Goal: Transaction & Acquisition: Purchase product/service

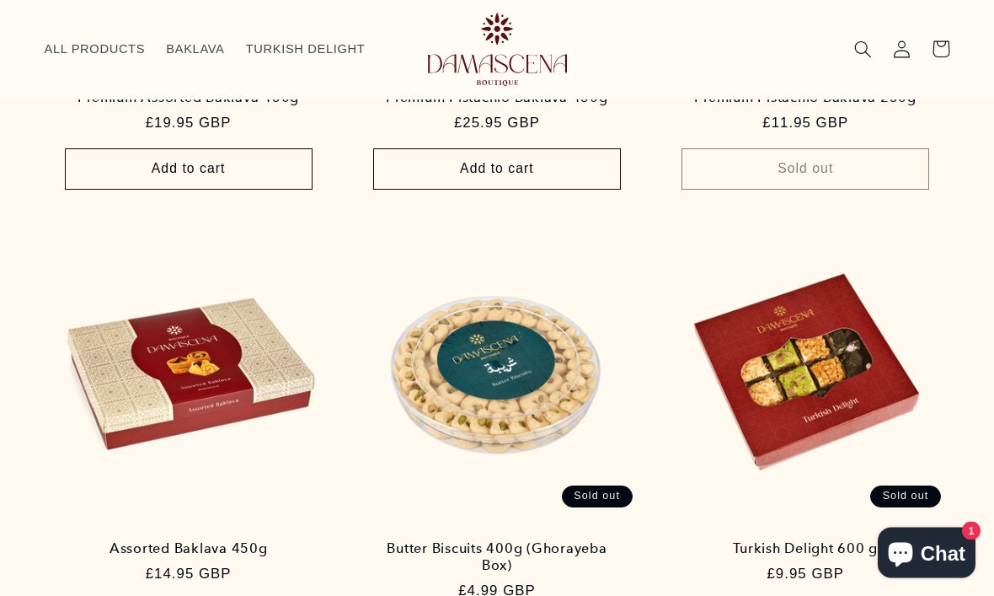
scroll to position [1058, 0]
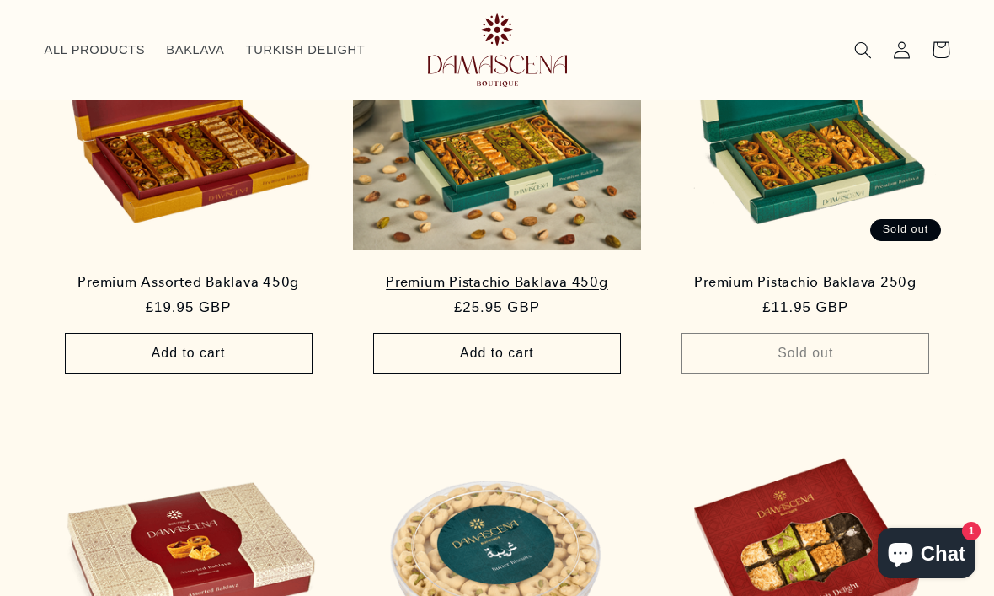
click at [457, 291] on link "Premium Pistachio Baklava 450g" at bounding box center [497, 282] width 253 height 17
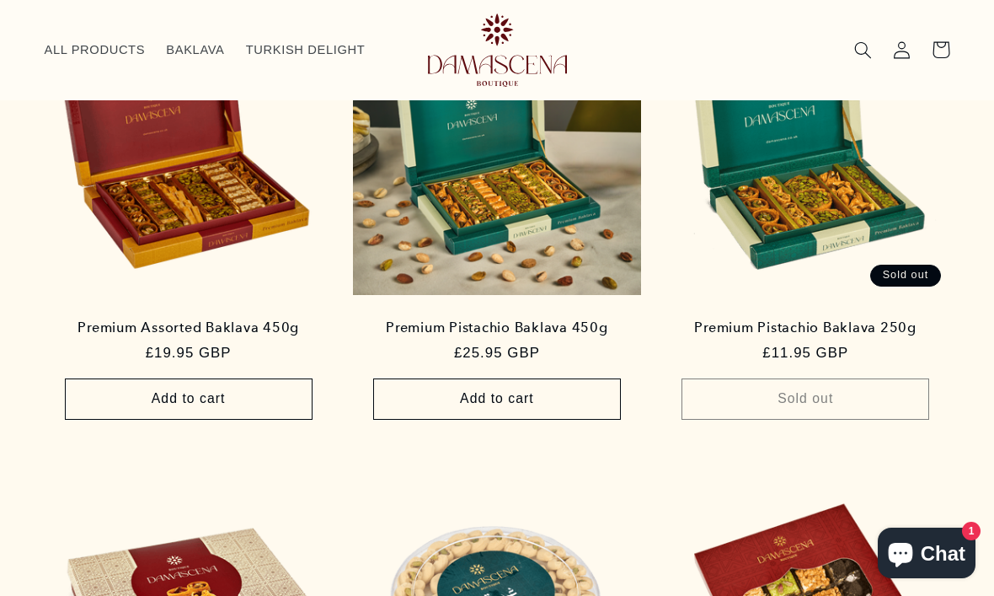
scroll to position [989, 0]
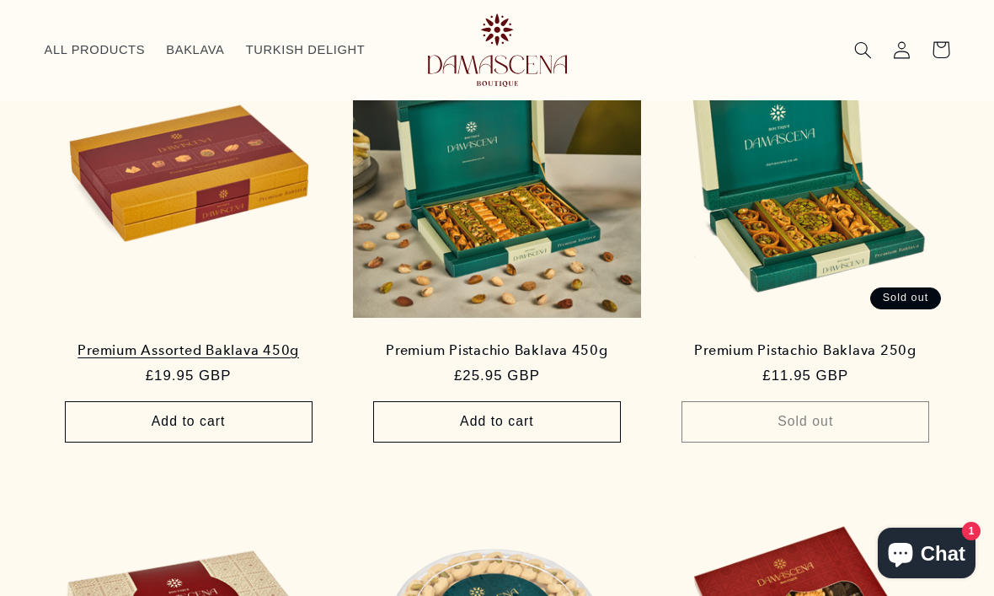
click at [96, 342] on link "Premium Assorted Baklava 450g" at bounding box center [188, 350] width 253 height 17
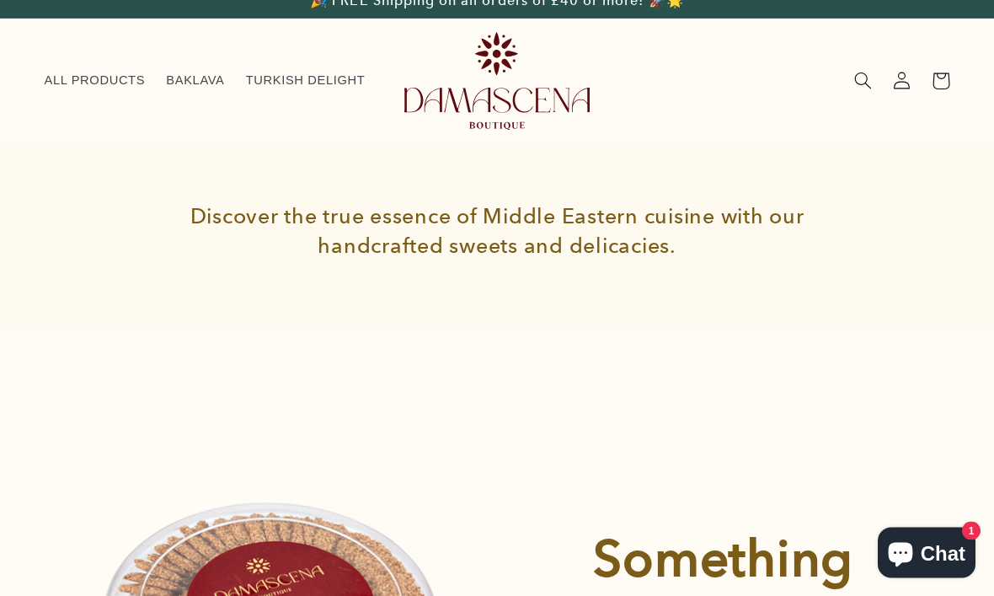
scroll to position [0, 0]
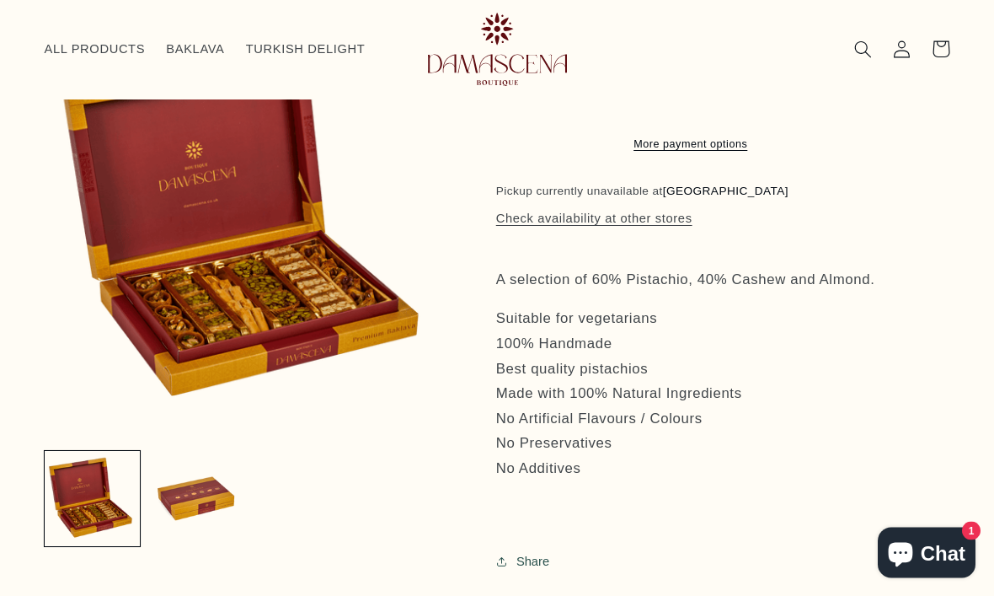
scroll to position [421, 0]
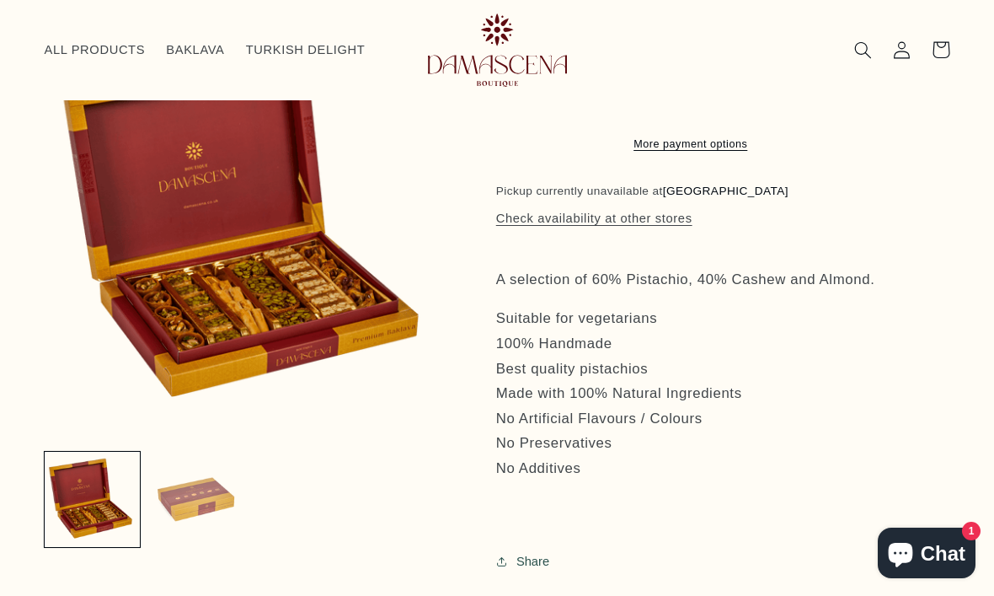
click at [188, 504] on button "Load image 2 in gallery view" at bounding box center [195, 499] width 95 height 95
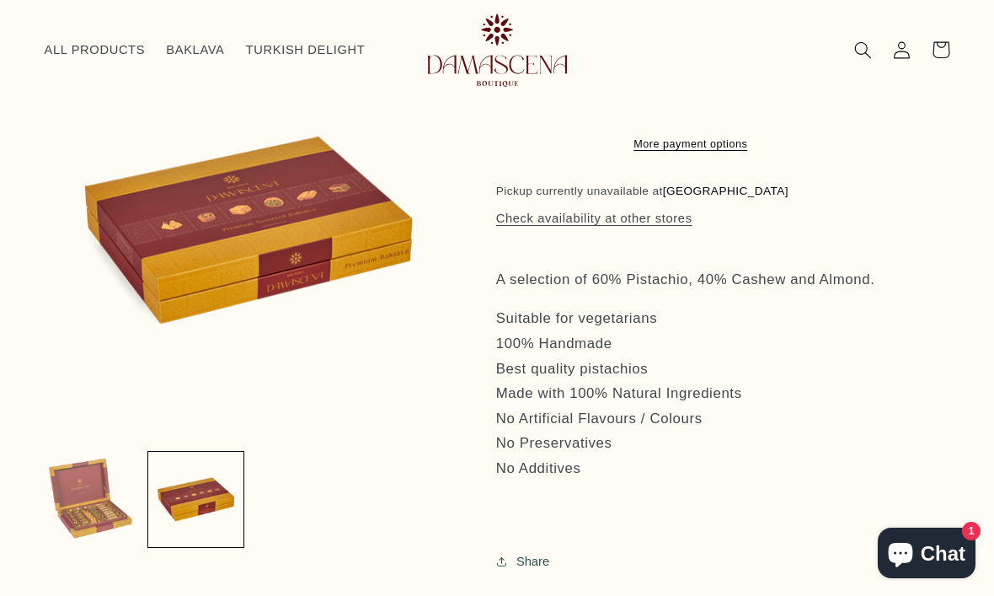
click at [88, 495] on button "Load image 1 in gallery view" at bounding box center [92, 499] width 95 height 95
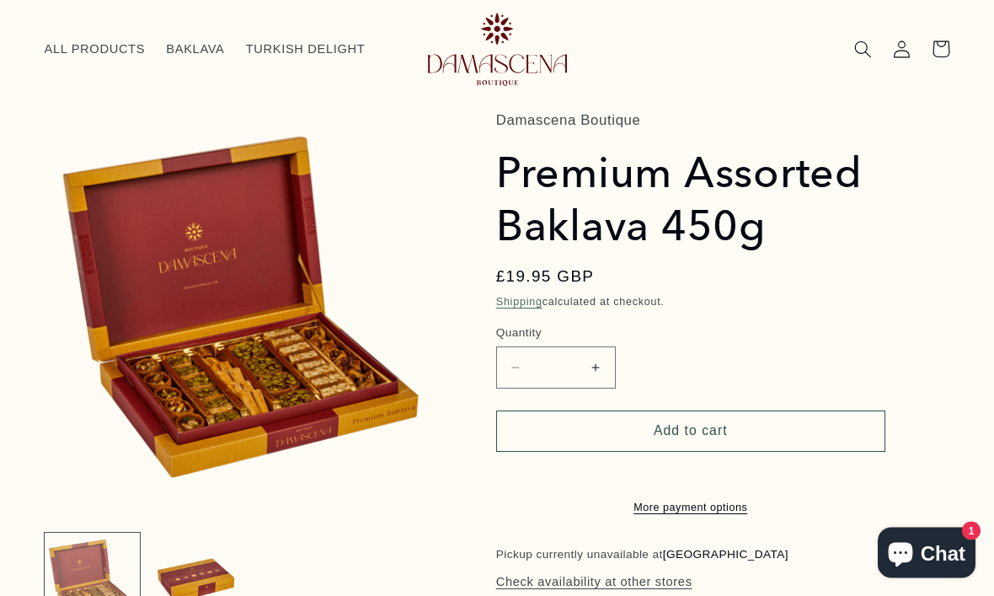
scroll to position [0, 0]
